Goal: Browse casually

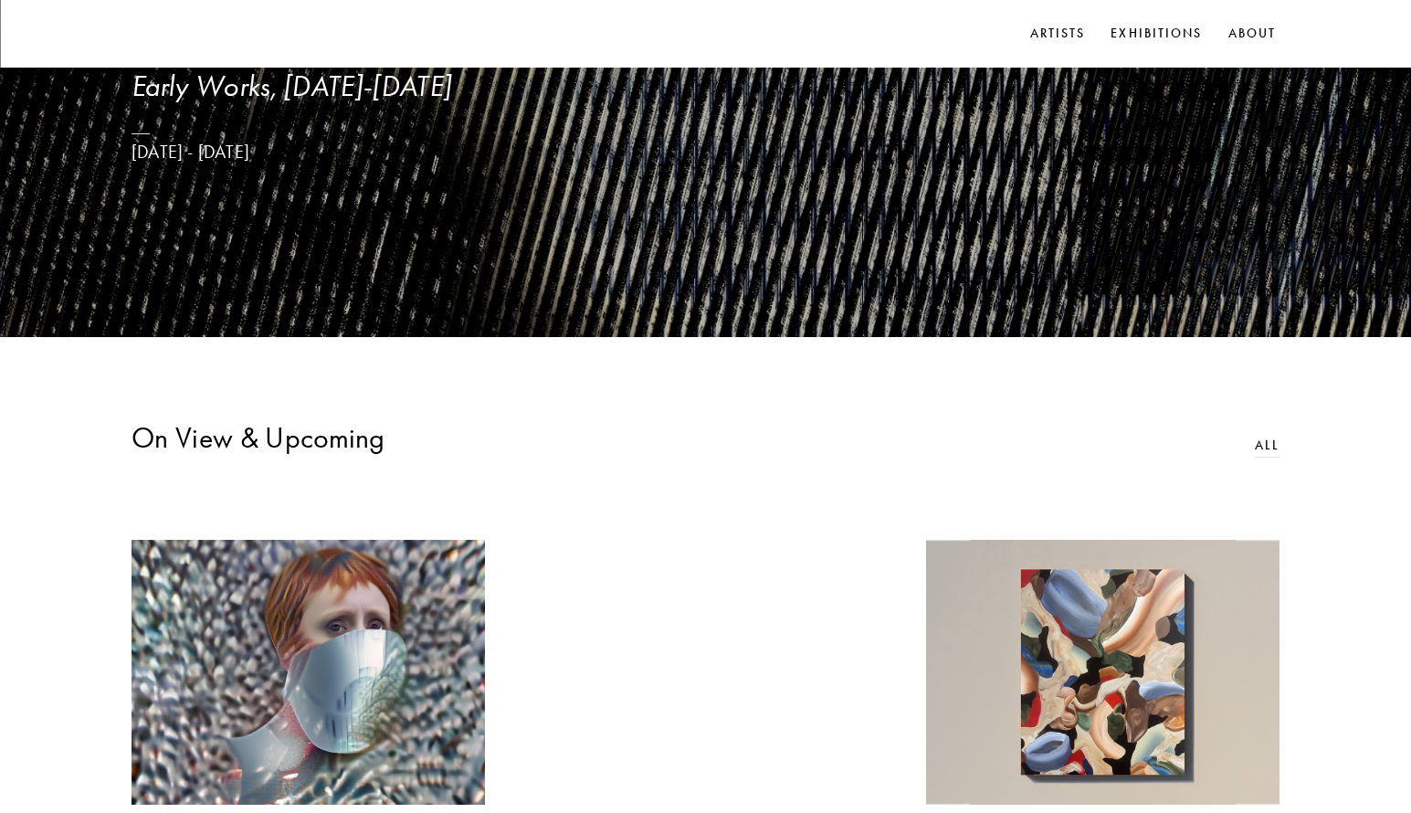
scroll to position [274, 0]
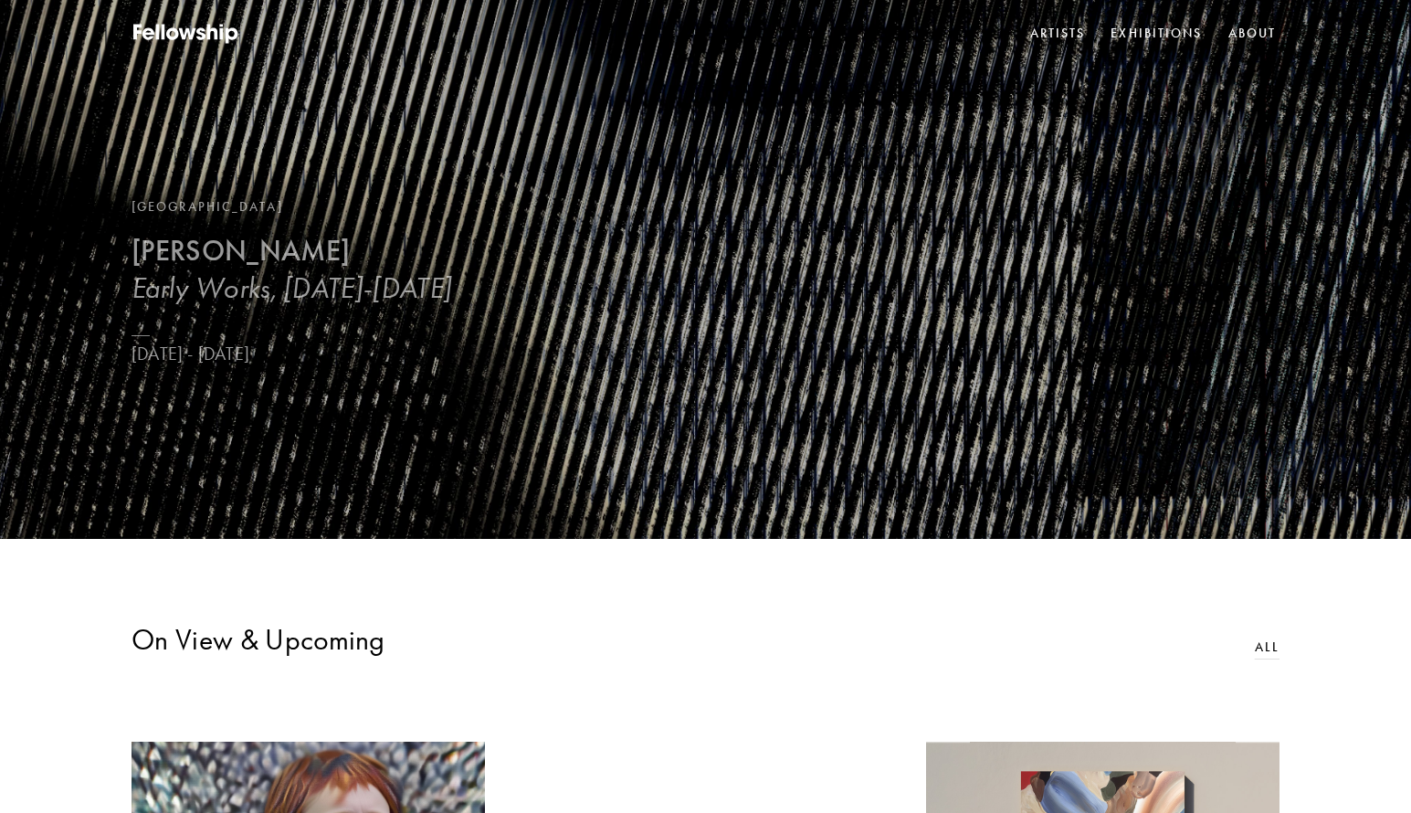
click at [207, 250] on b "[PERSON_NAME]" at bounding box center [241, 251] width 218 height 36
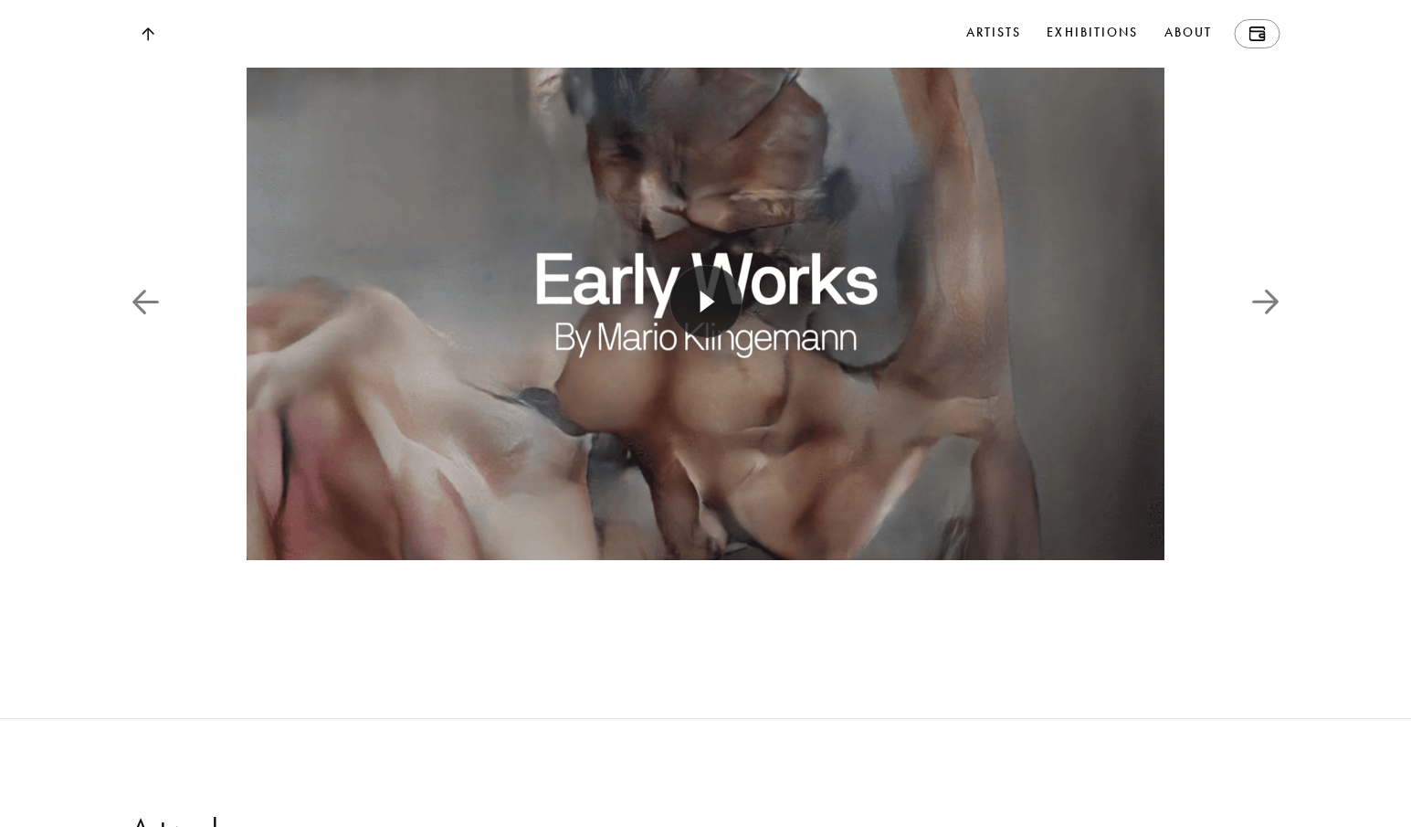
scroll to position [2649, 0]
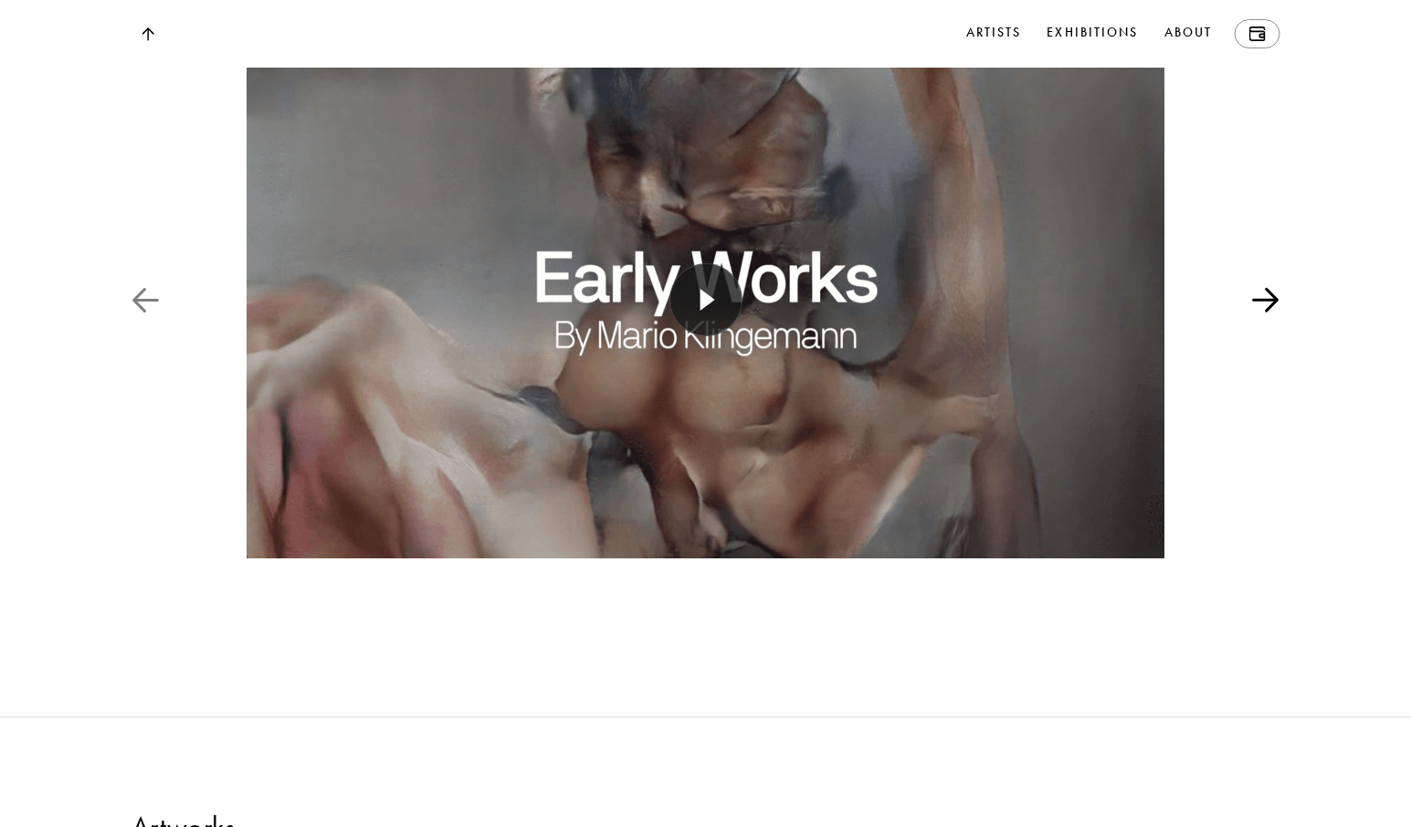
click at [1264, 313] on img at bounding box center [1265, 300] width 27 height 26
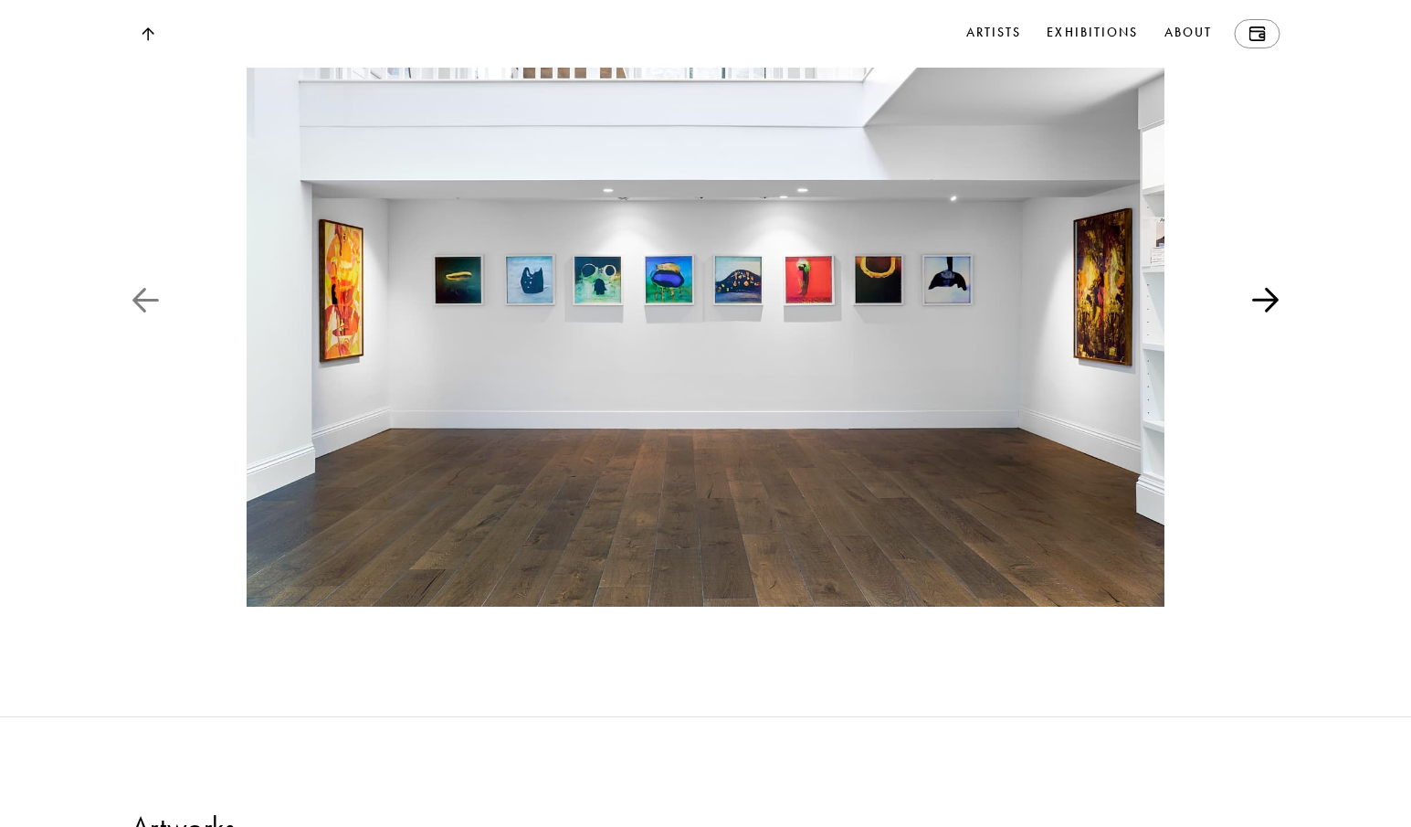
click at [1264, 313] on img at bounding box center [1265, 300] width 27 height 26
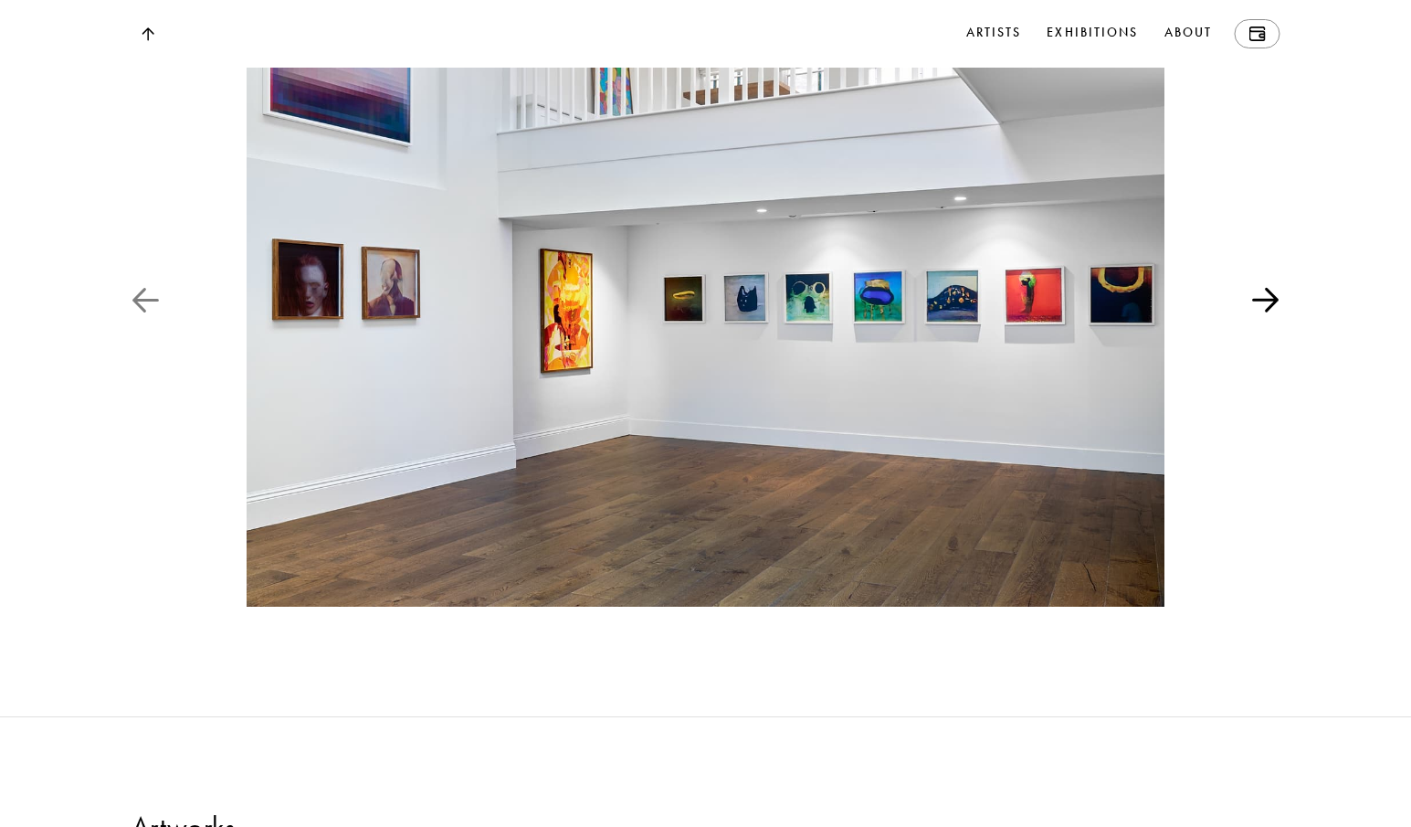
click at [1264, 313] on img at bounding box center [1265, 300] width 27 height 26
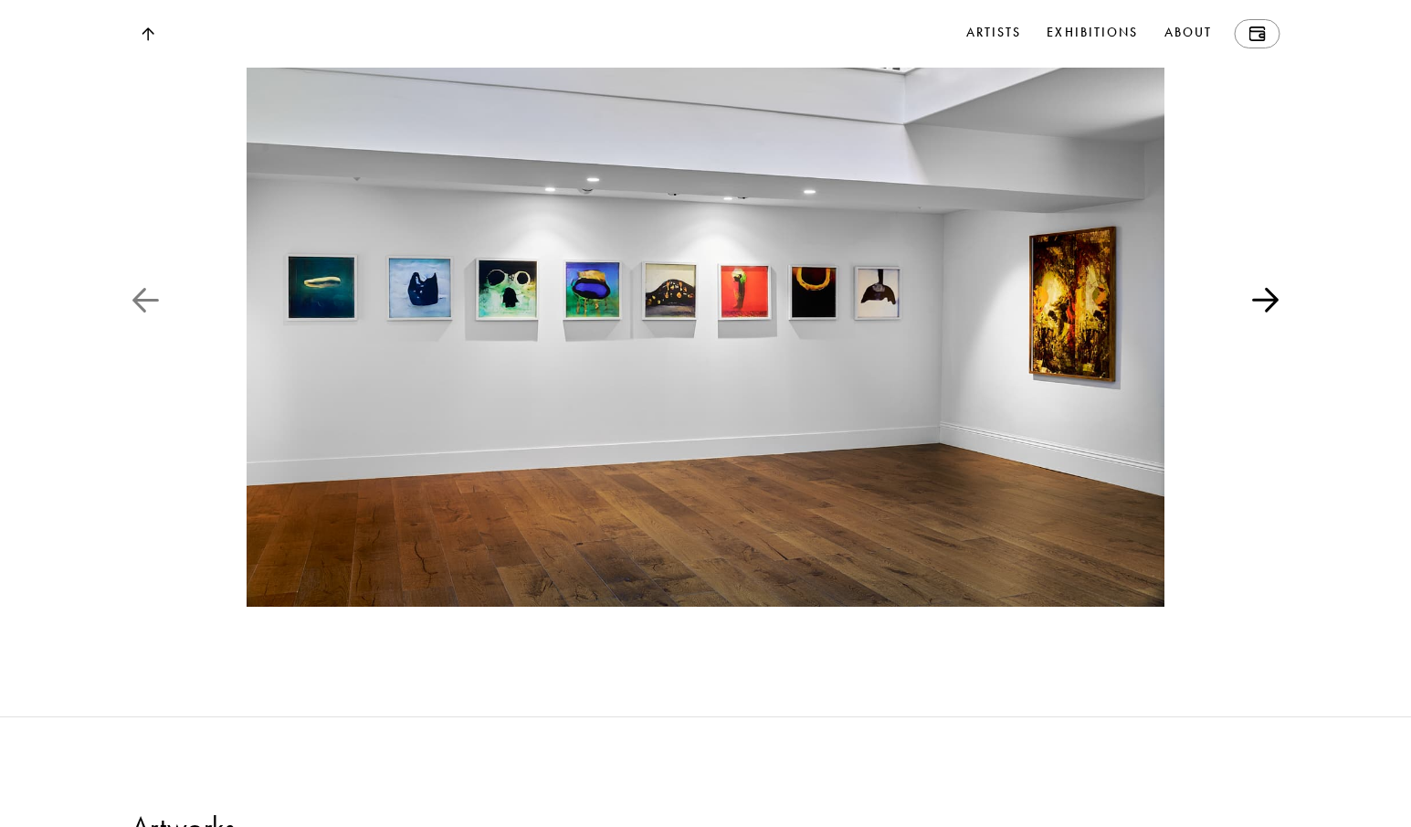
click at [1264, 313] on img at bounding box center [1265, 300] width 27 height 26
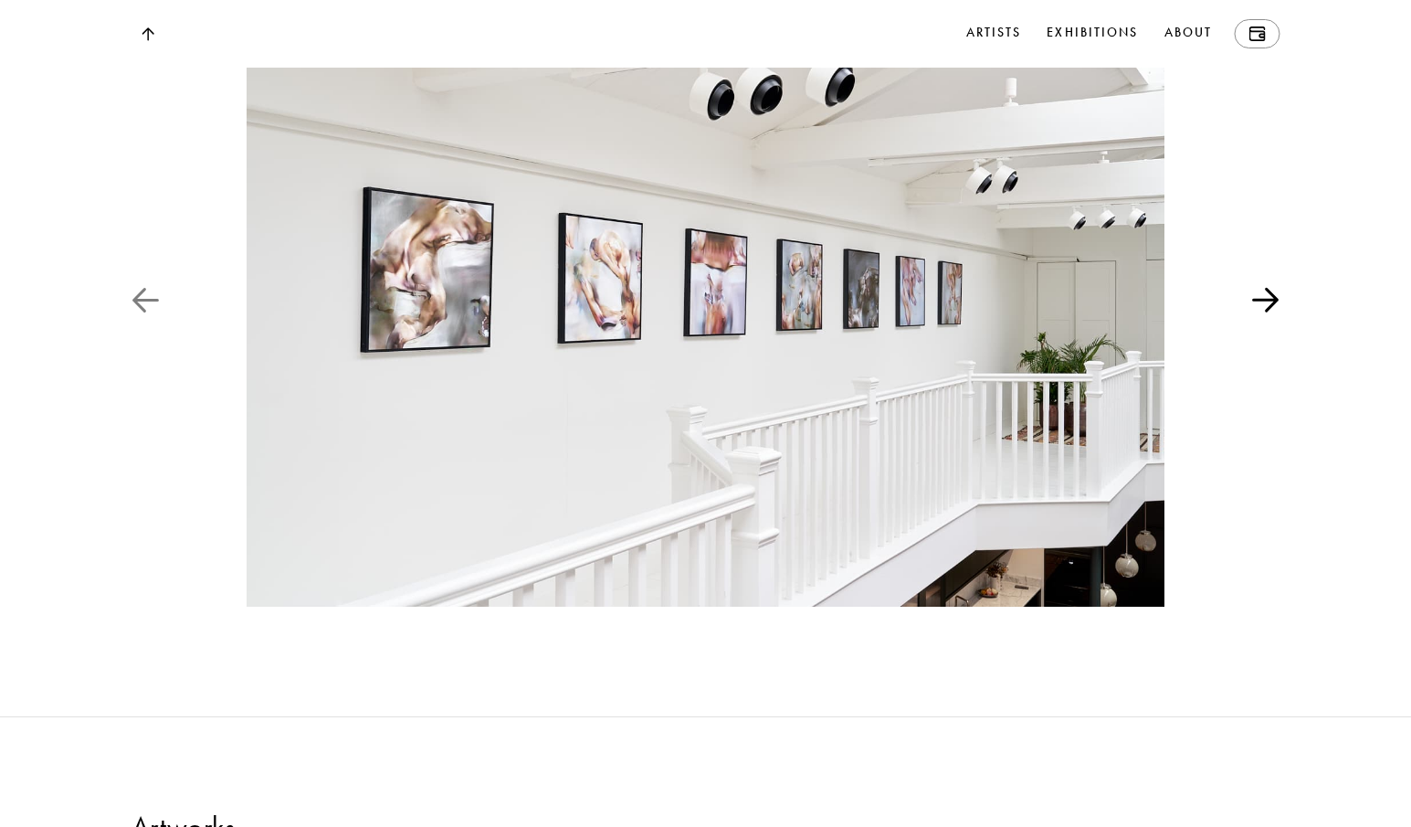
click at [1264, 313] on img at bounding box center [1265, 300] width 27 height 26
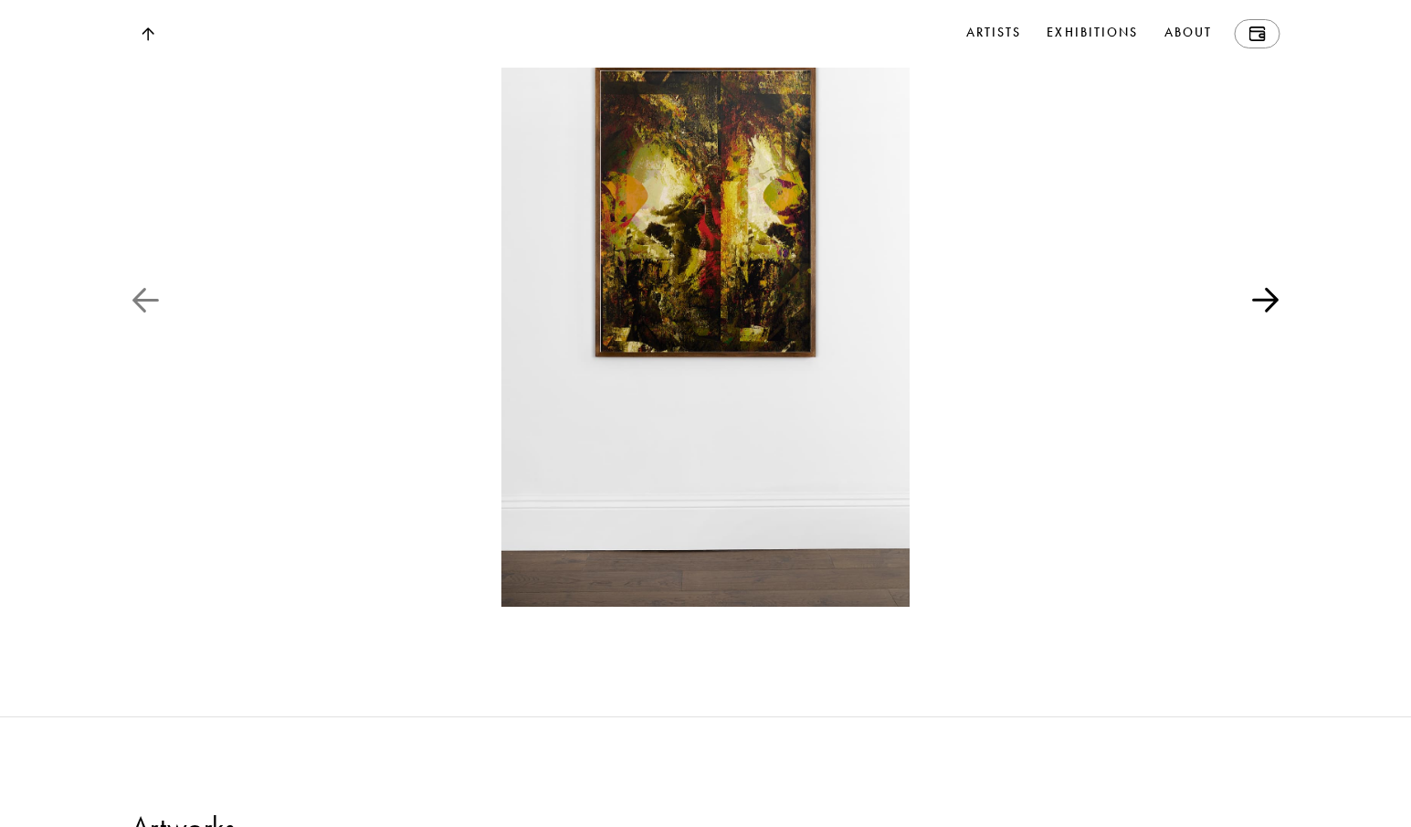
click at [1264, 313] on img at bounding box center [1265, 300] width 27 height 26
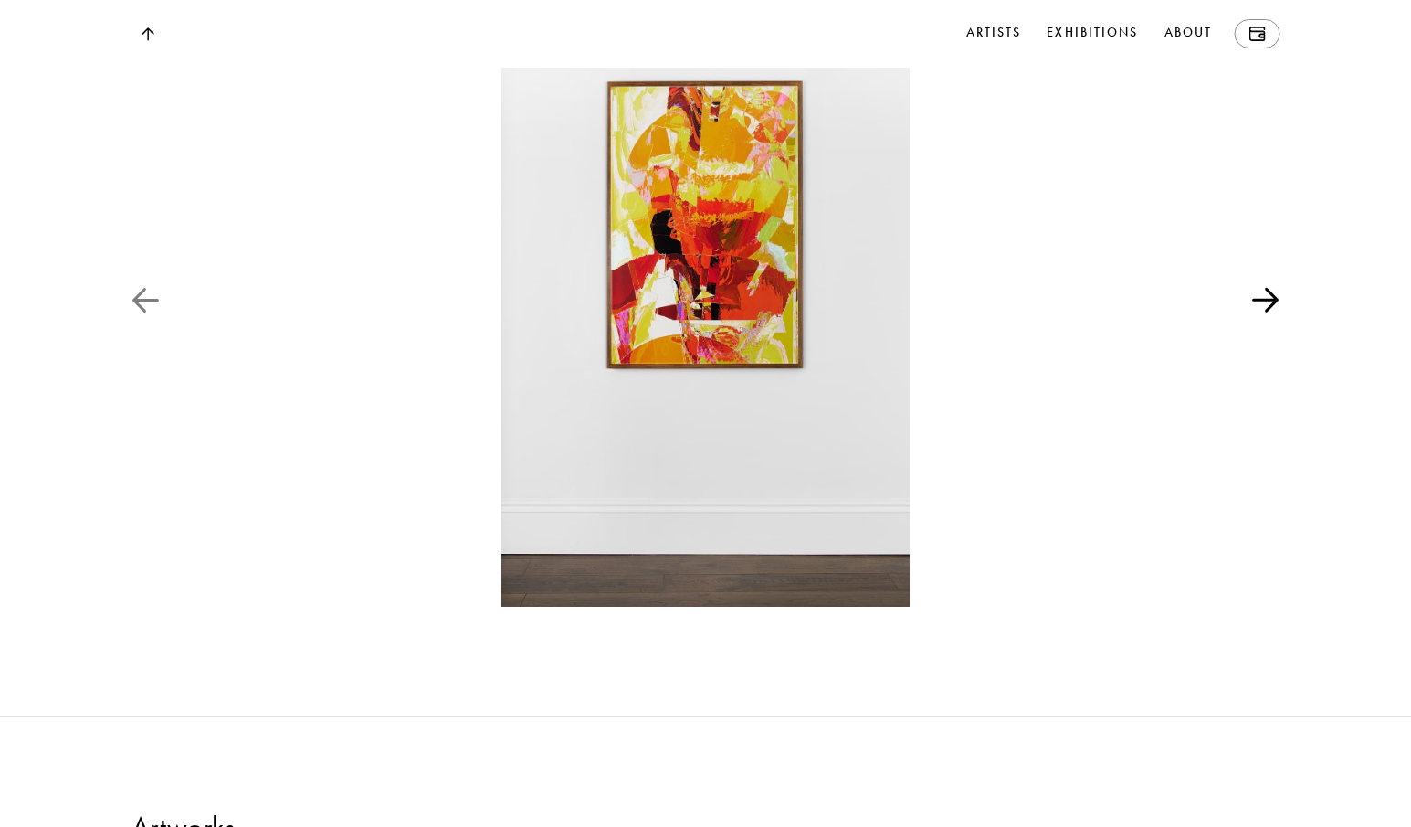
click at [1264, 313] on img at bounding box center [1265, 300] width 27 height 26
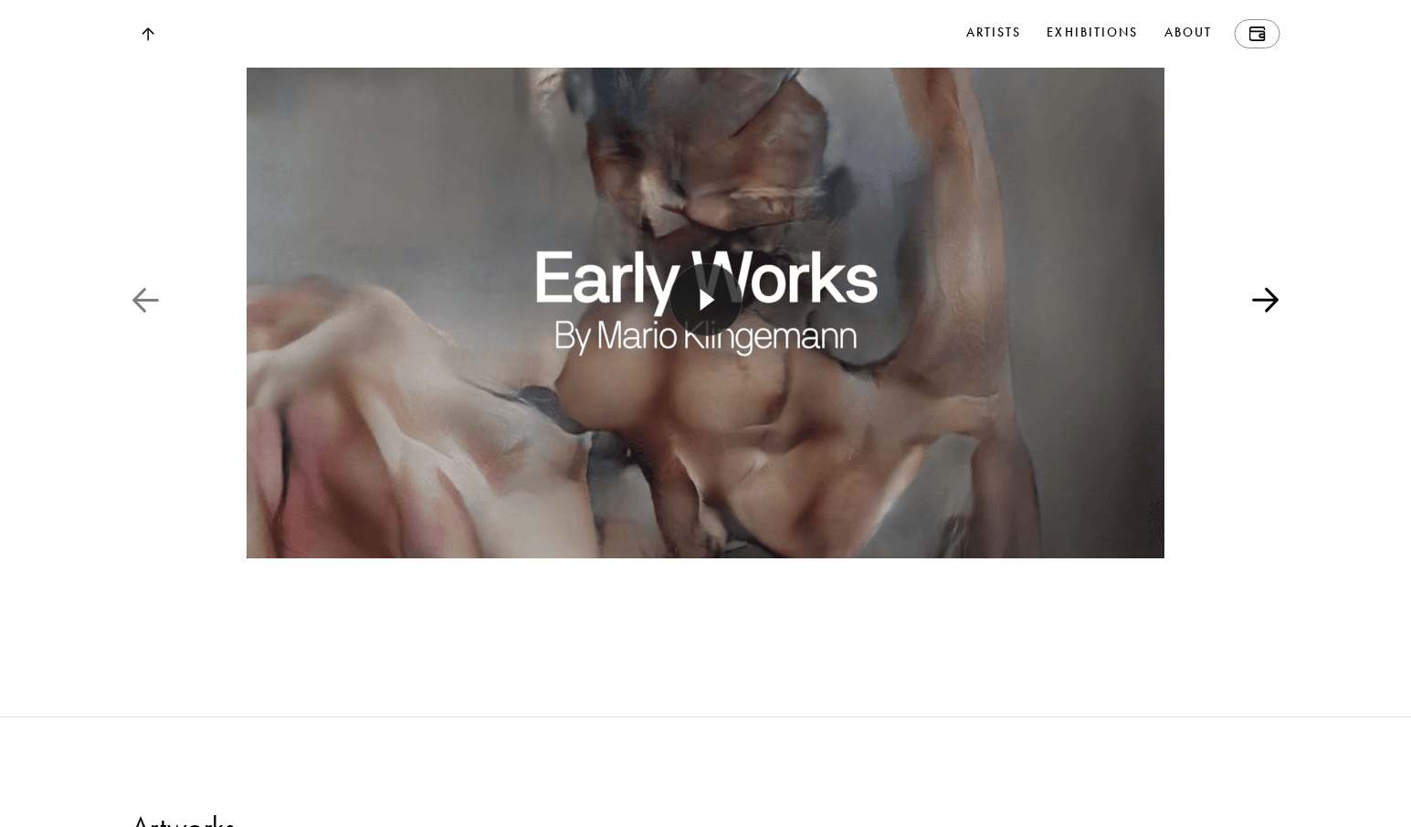
click at [1264, 313] on img at bounding box center [1265, 300] width 27 height 26
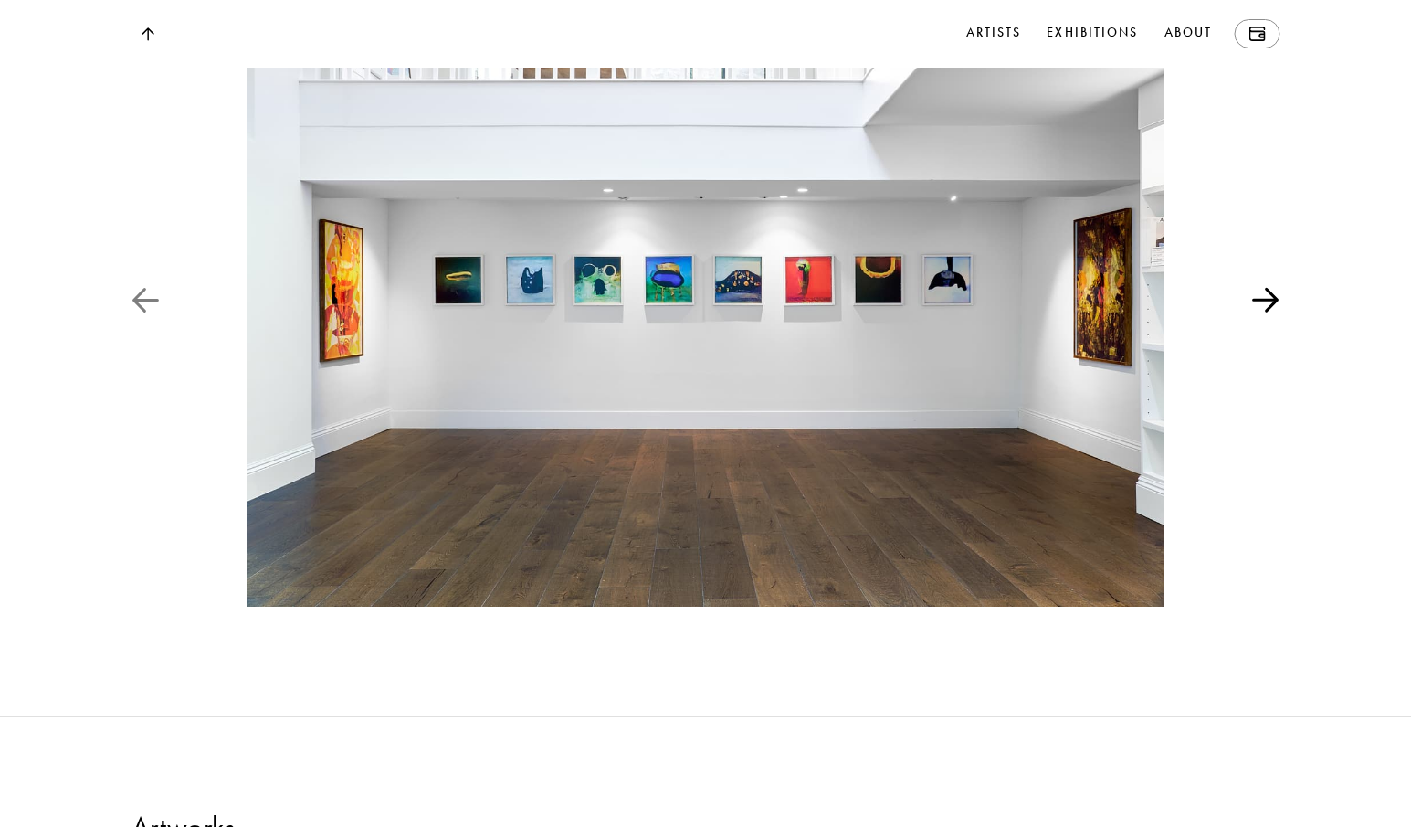
click at [1264, 313] on img at bounding box center [1265, 300] width 27 height 26
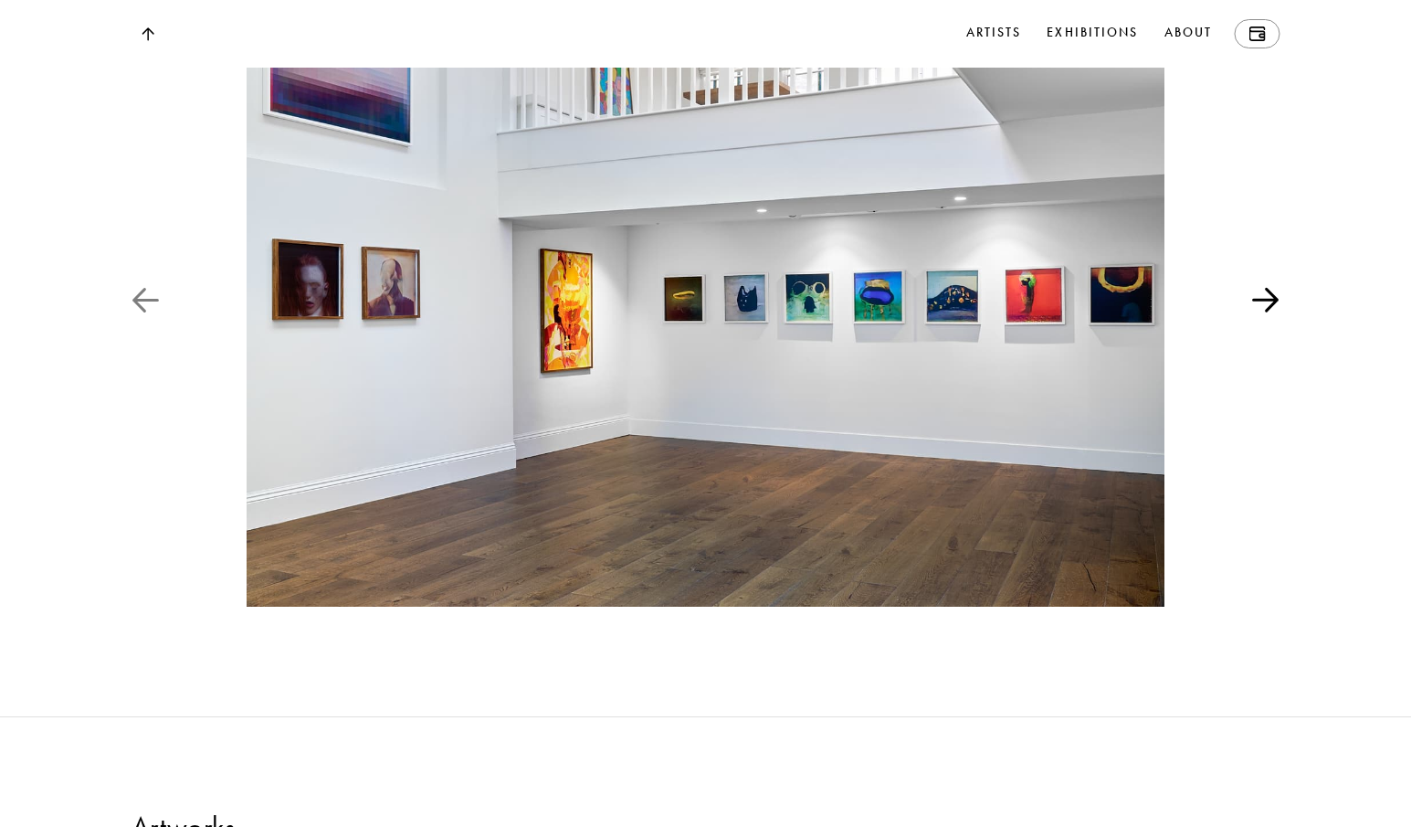
click at [1264, 313] on img at bounding box center [1265, 300] width 27 height 26
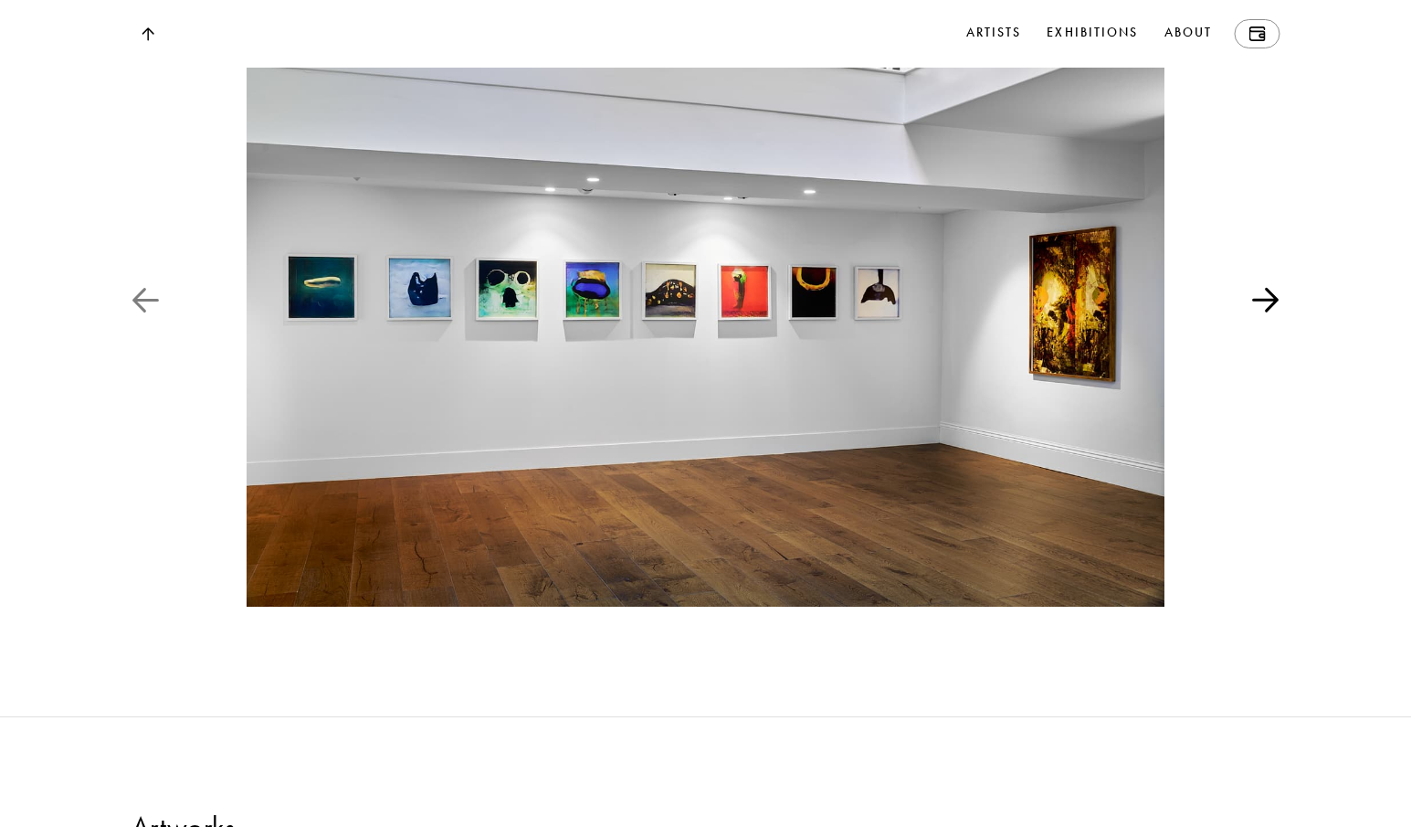
click at [1264, 313] on img at bounding box center [1265, 300] width 27 height 26
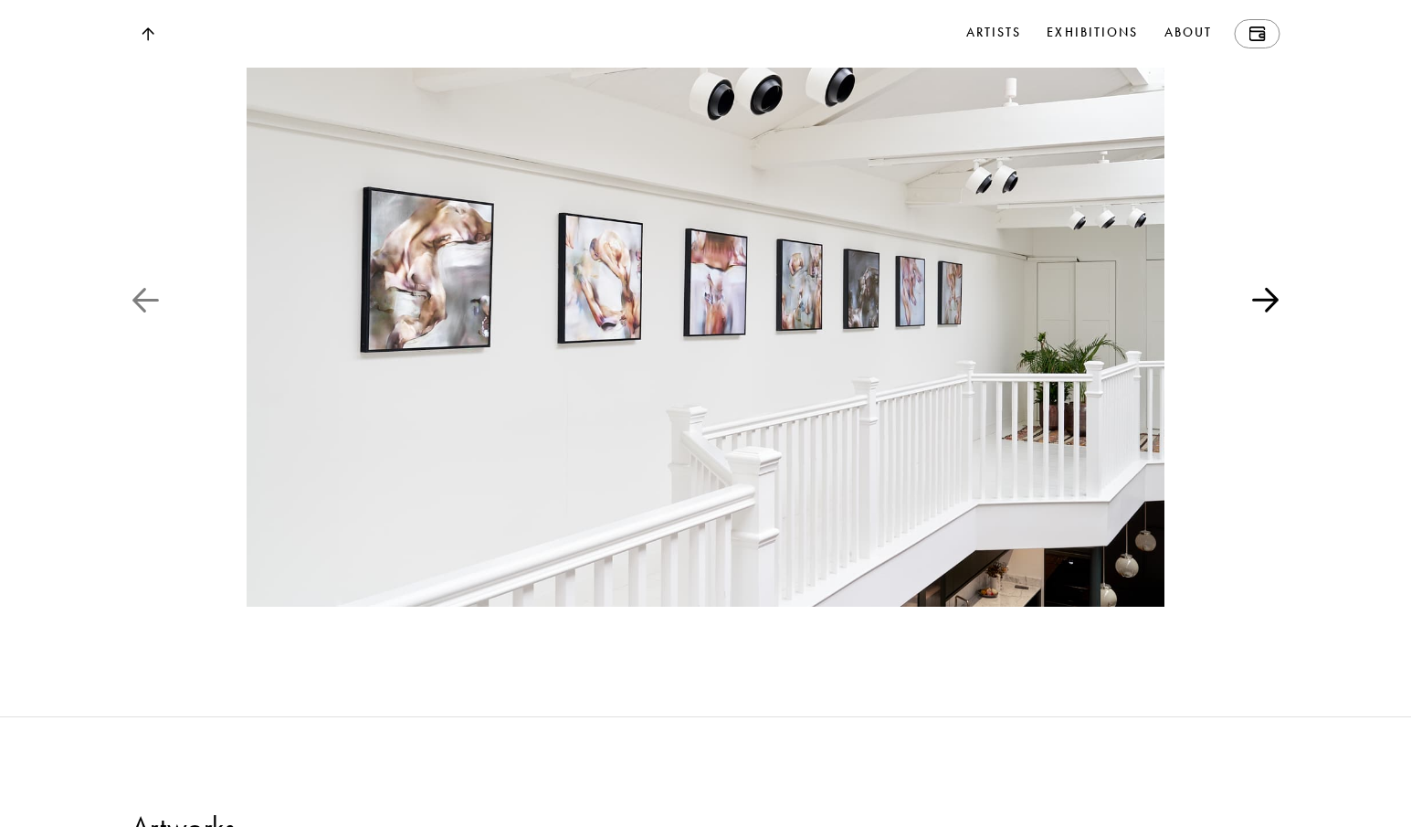
click at [1264, 313] on img at bounding box center [1265, 300] width 27 height 26
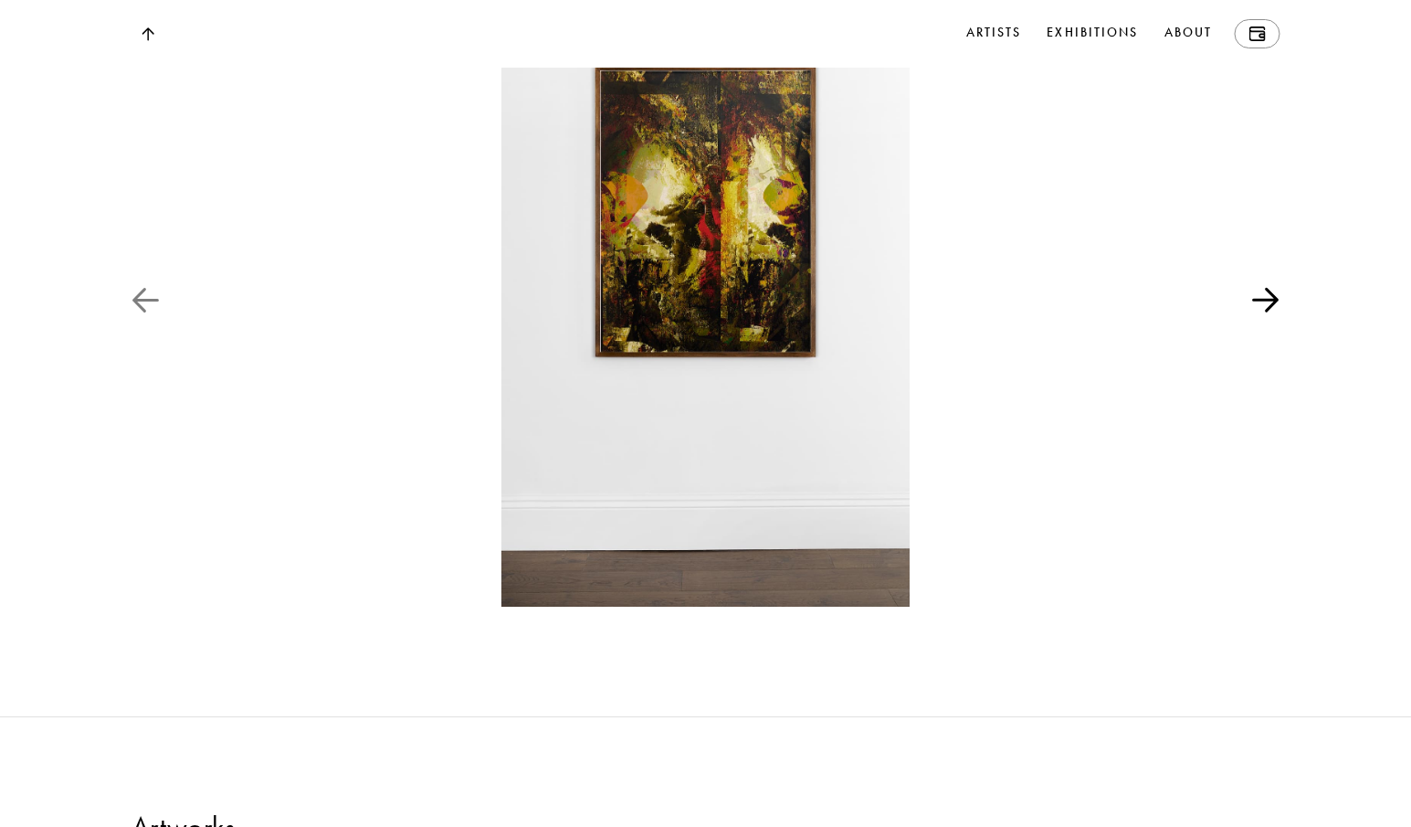
click at [1264, 313] on img at bounding box center [1265, 300] width 27 height 26
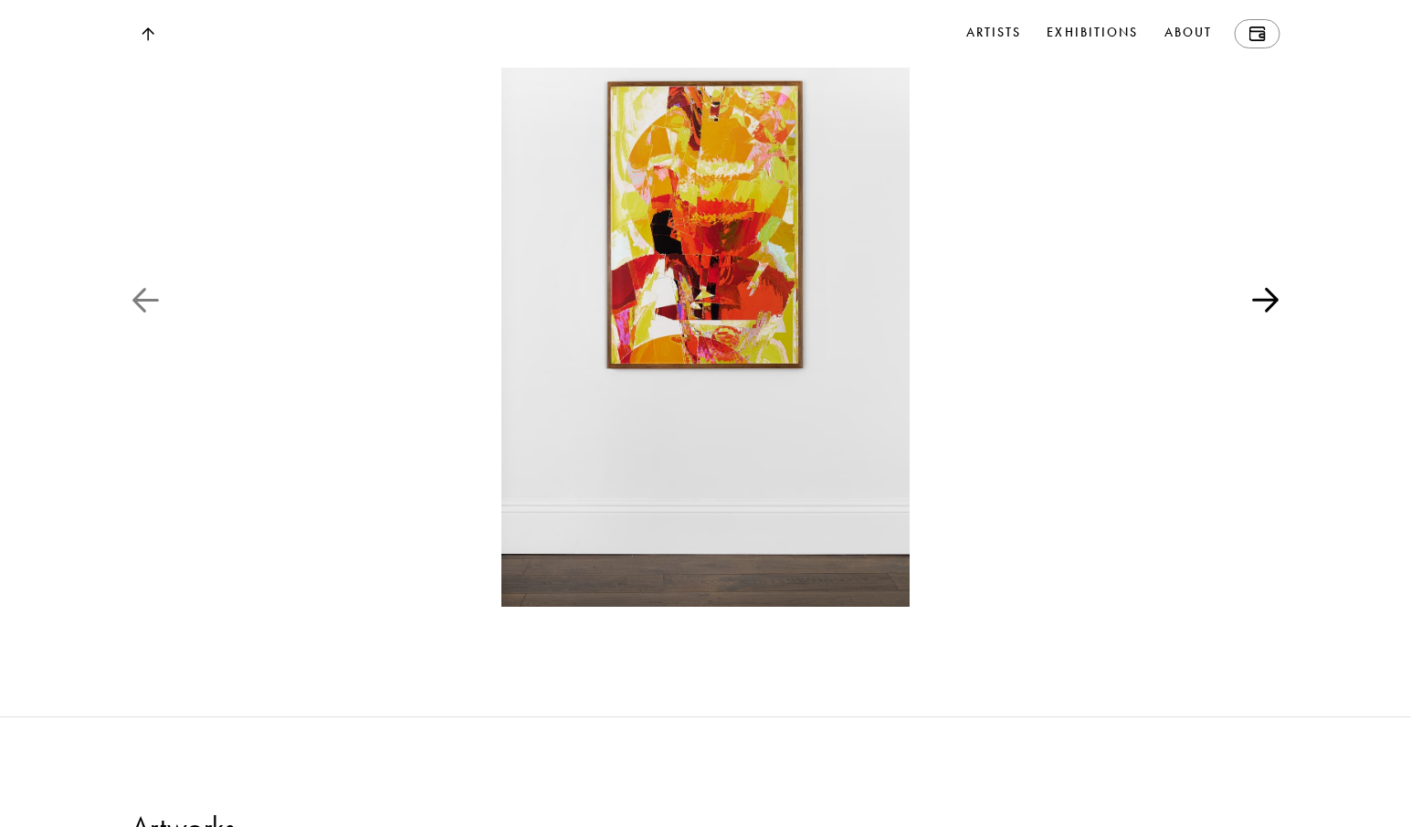
click at [1264, 313] on img at bounding box center [1265, 300] width 27 height 26
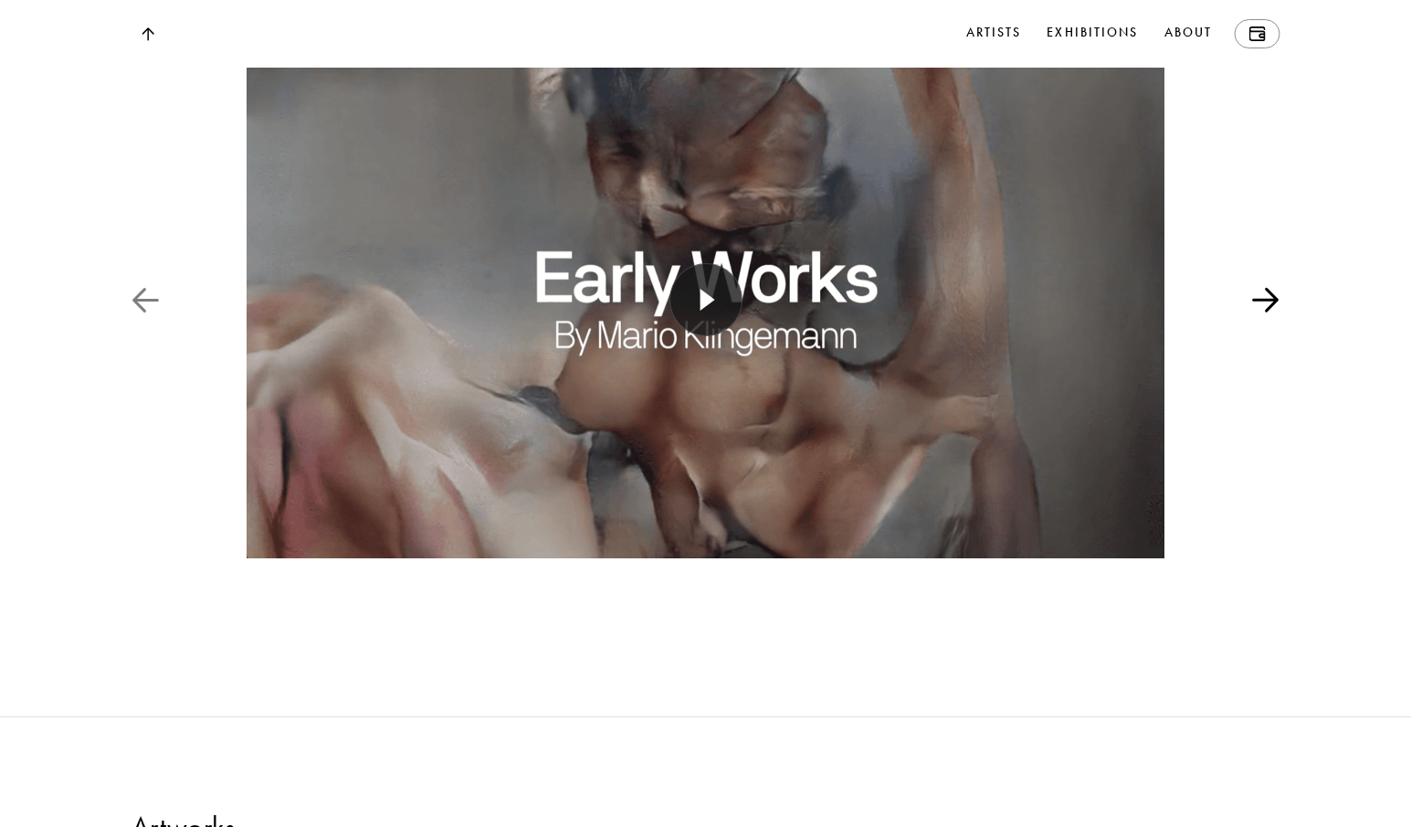
click at [1264, 313] on img at bounding box center [1265, 300] width 27 height 26
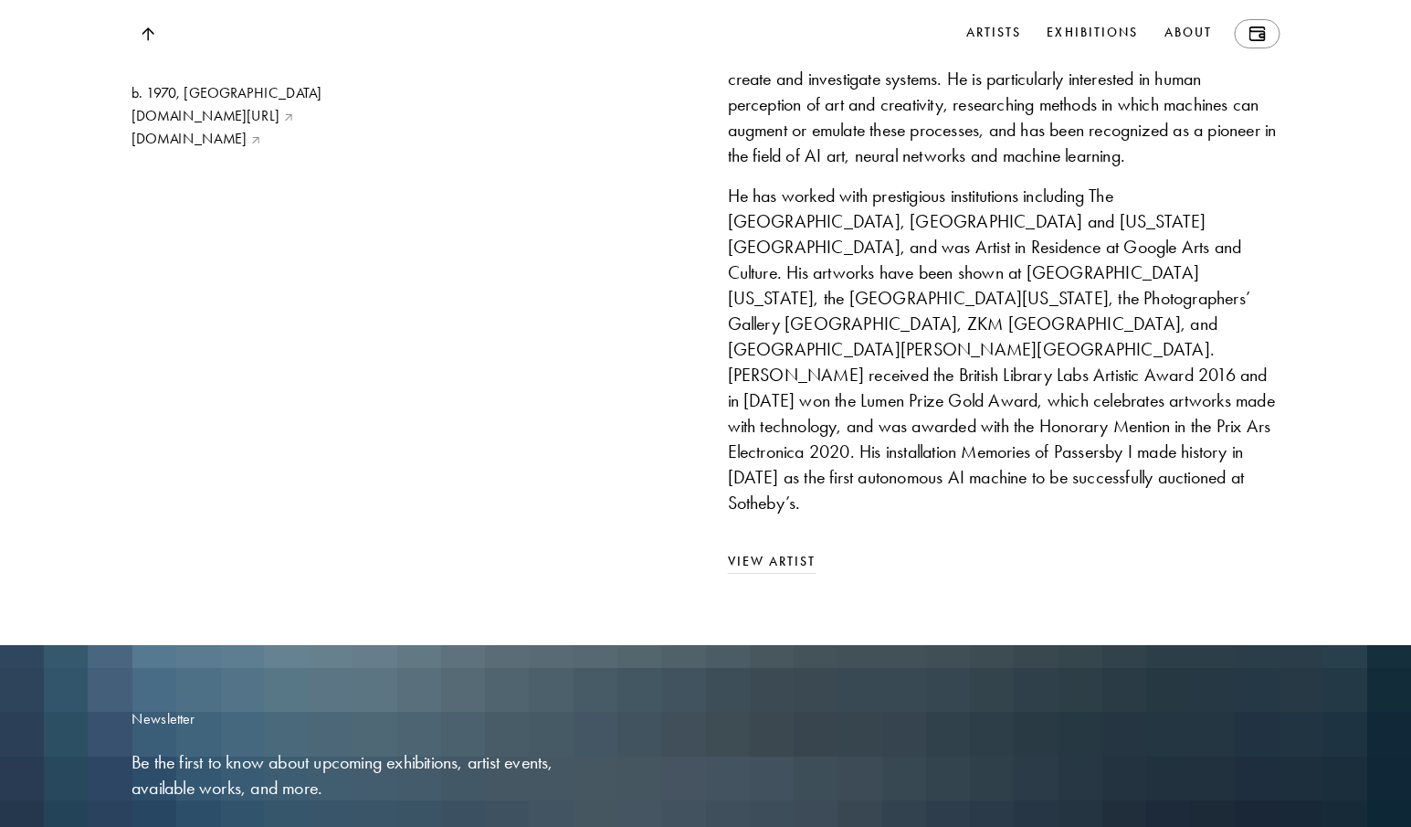
scroll to position [9500, 0]
